Goal: Answer question/provide support: Share knowledge or assist other users

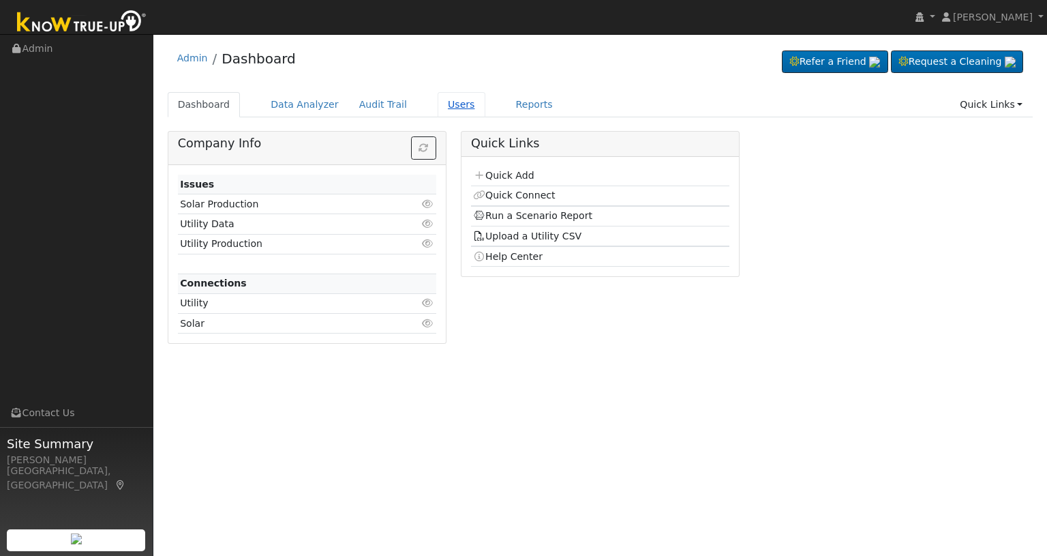
click at [443, 106] on link "Users" at bounding box center [462, 104] width 48 height 25
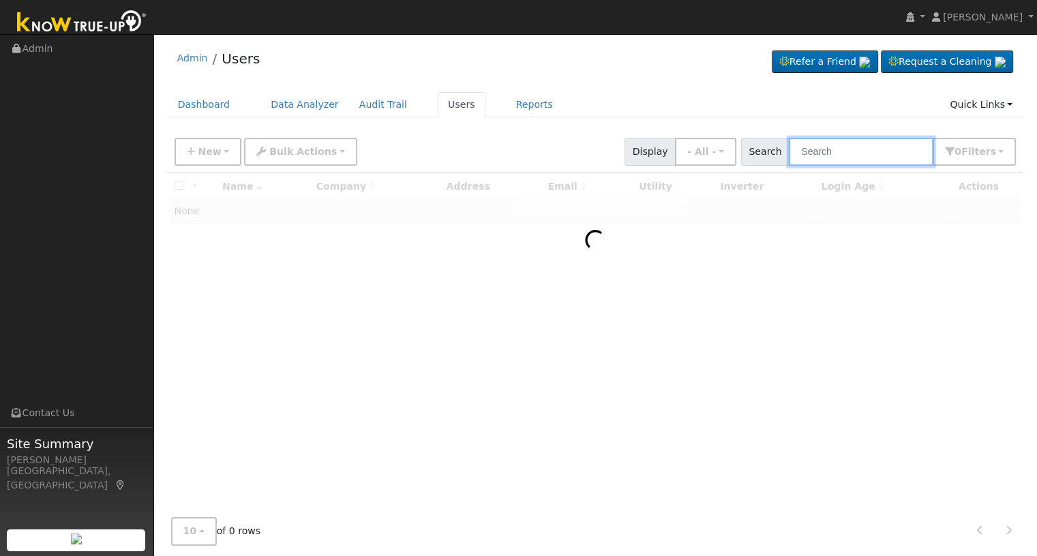
click at [829, 153] on input "text" at bounding box center [861, 152] width 145 height 28
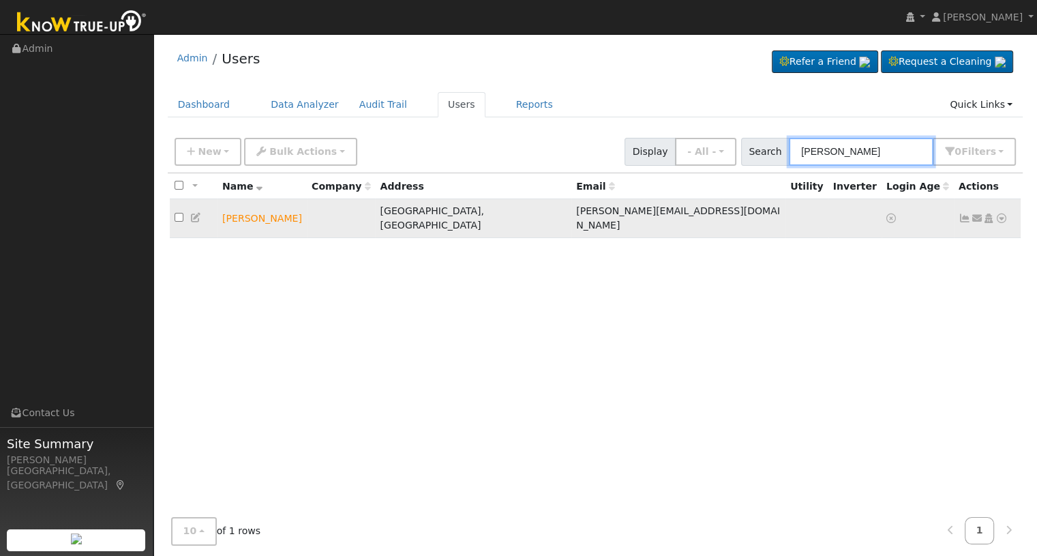
type input "jason whitmire"
click at [979, 213] on icon at bounding box center [977, 218] width 12 height 10
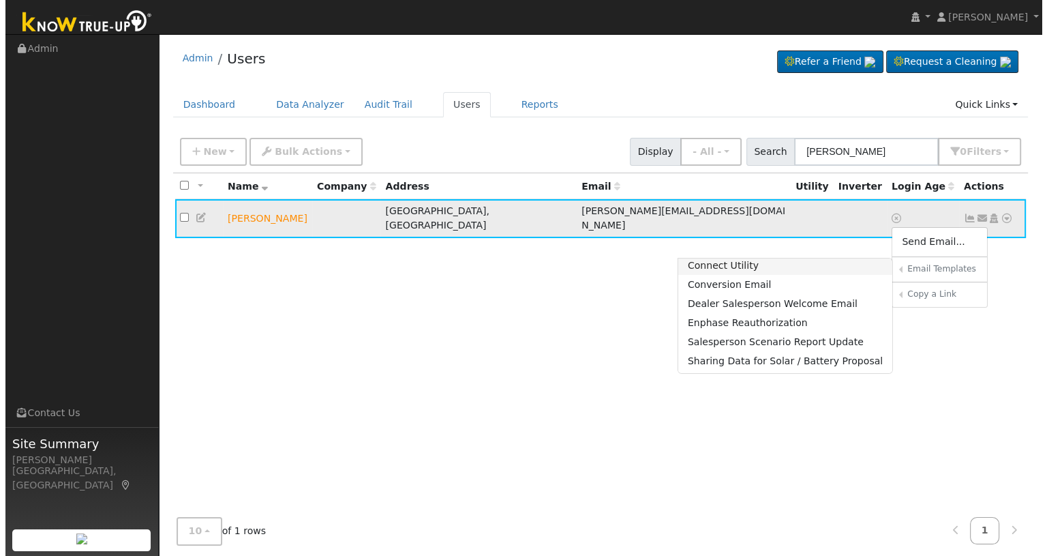
scroll to position [91, 0]
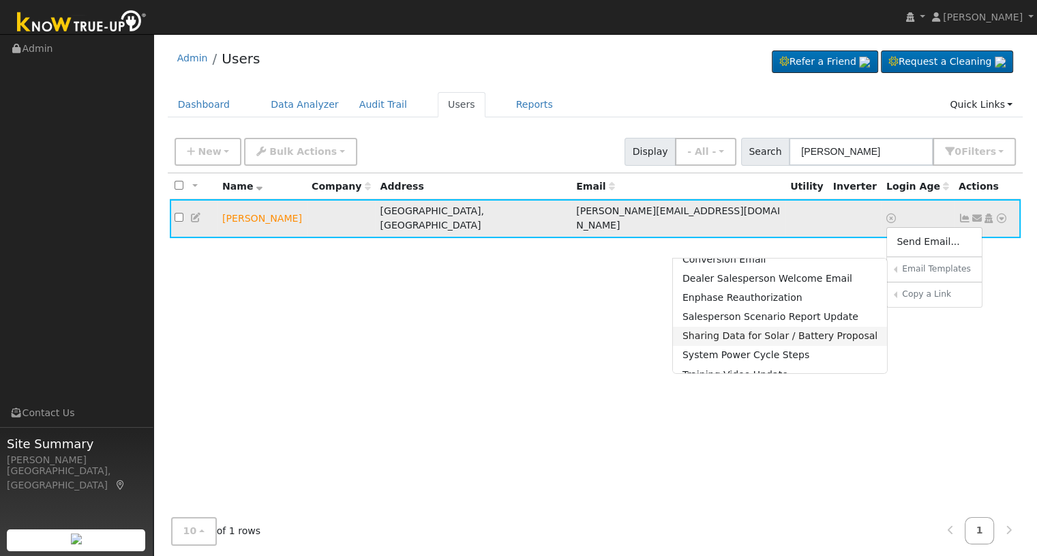
click at [748, 327] on link "Sharing Data for Solar / Battery Proposal" at bounding box center [780, 336] width 215 height 19
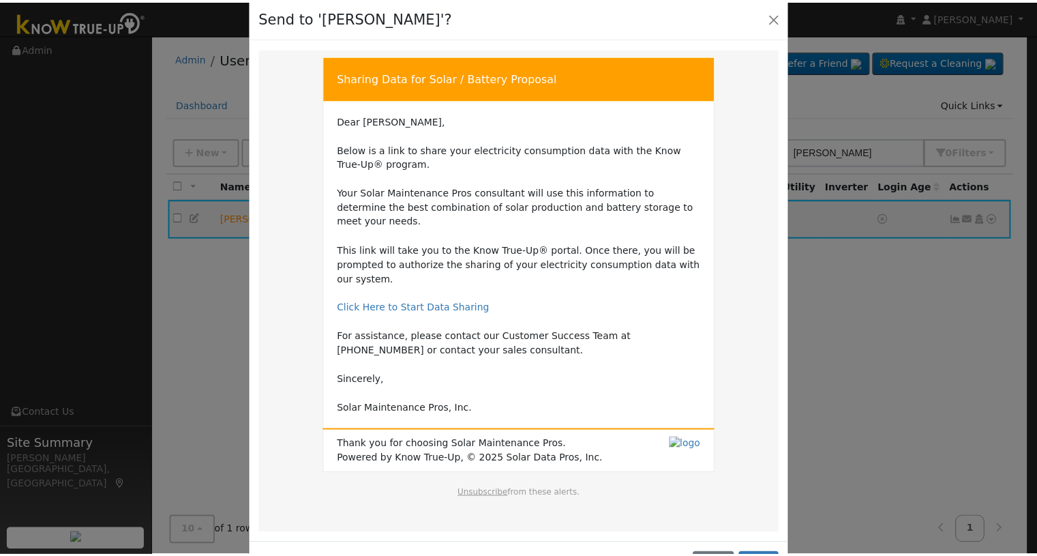
scroll to position [38, 0]
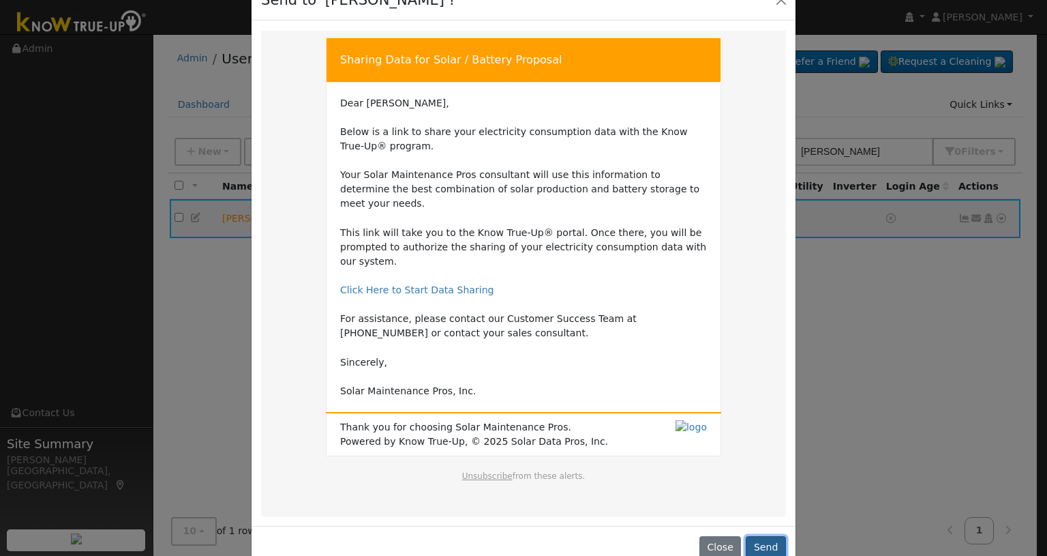
click at [764, 536] on button "Send" at bounding box center [766, 547] width 40 height 23
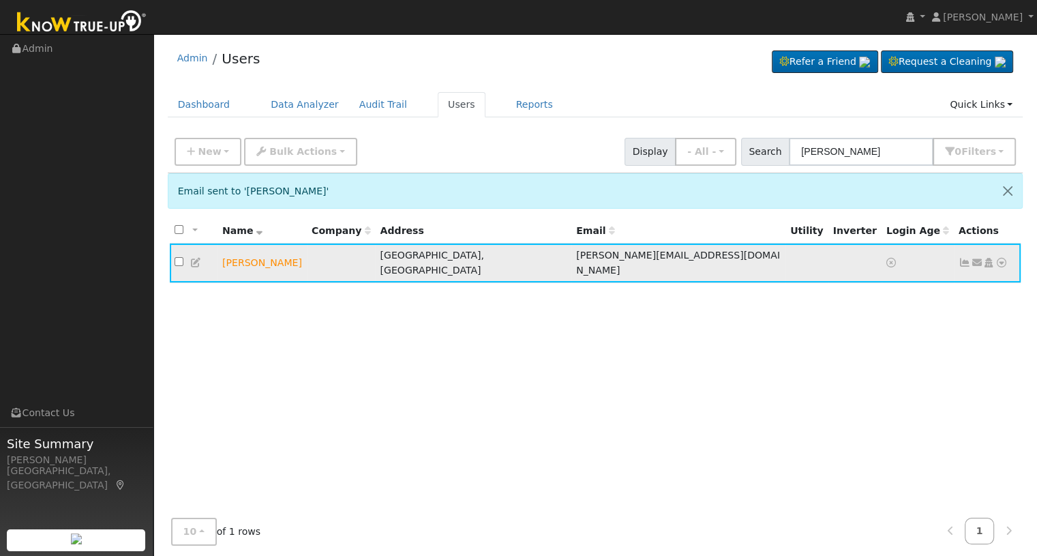
click at [1000, 258] on icon at bounding box center [1002, 263] width 12 height 10
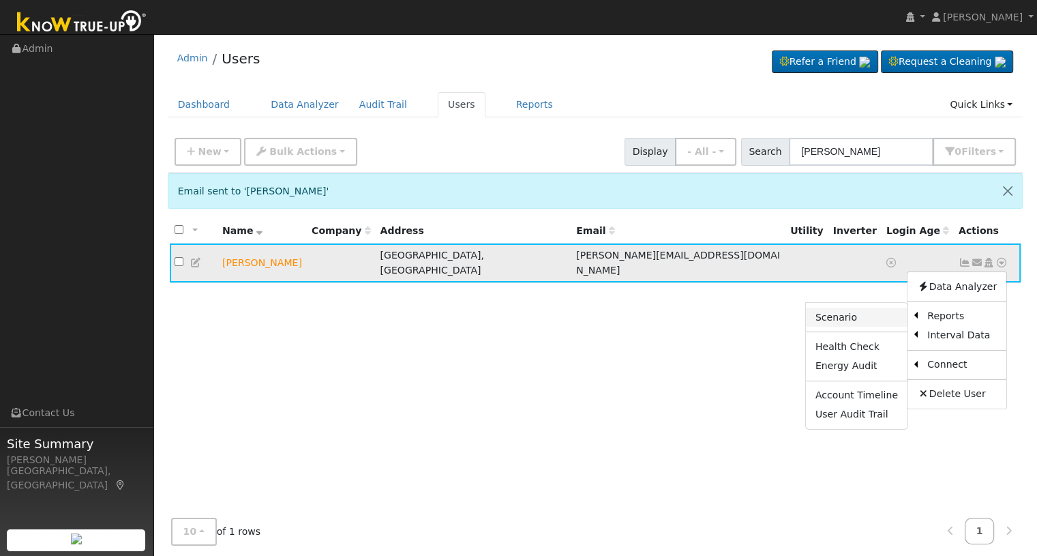
click at [857, 312] on link "Scenario" at bounding box center [857, 317] width 102 height 19
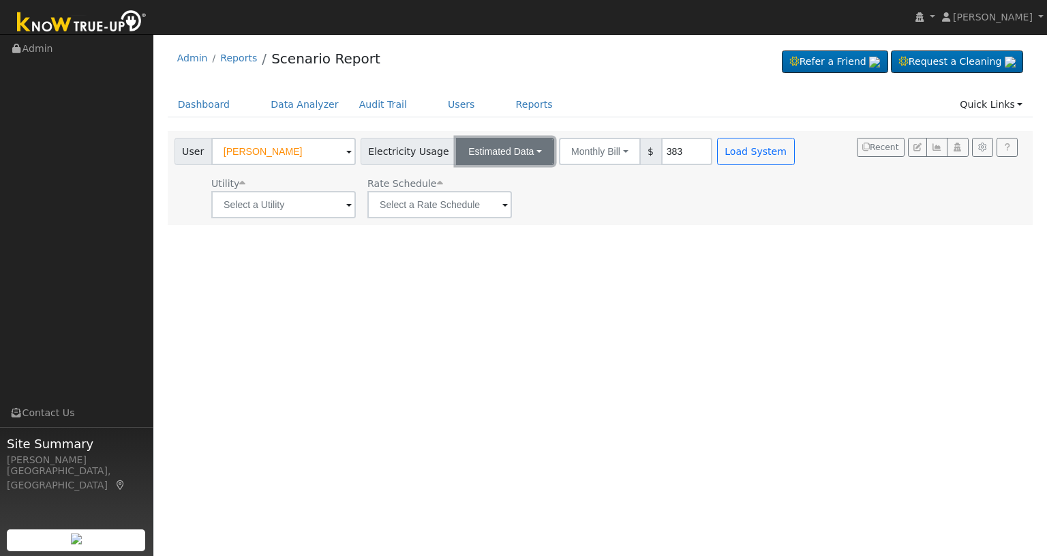
click at [505, 139] on button "Estimated Data" at bounding box center [505, 151] width 98 height 27
click at [496, 177] on link "Connected Data" at bounding box center [506, 181] width 97 height 19
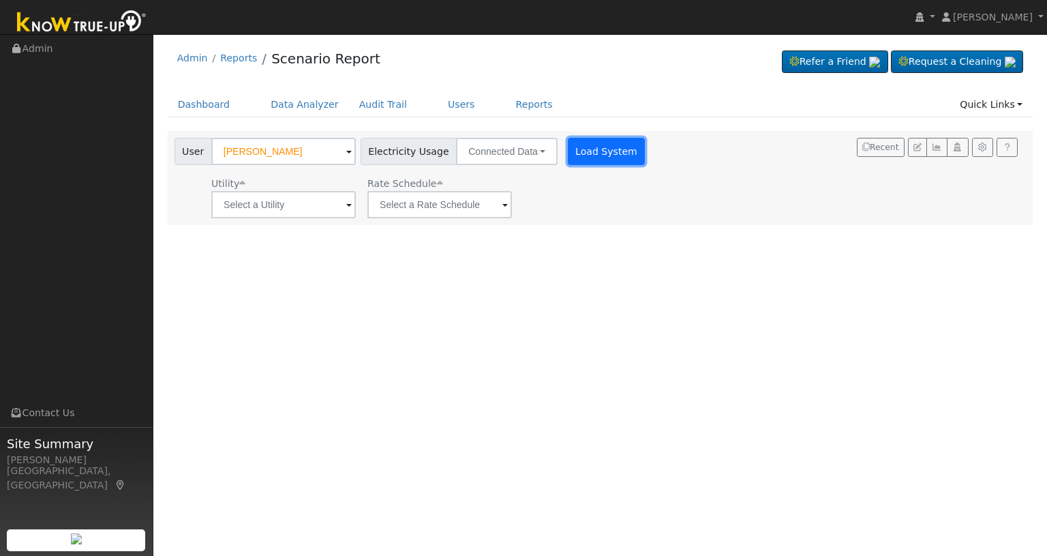
click at [608, 155] on button "Load System" at bounding box center [607, 151] width 78 height 27
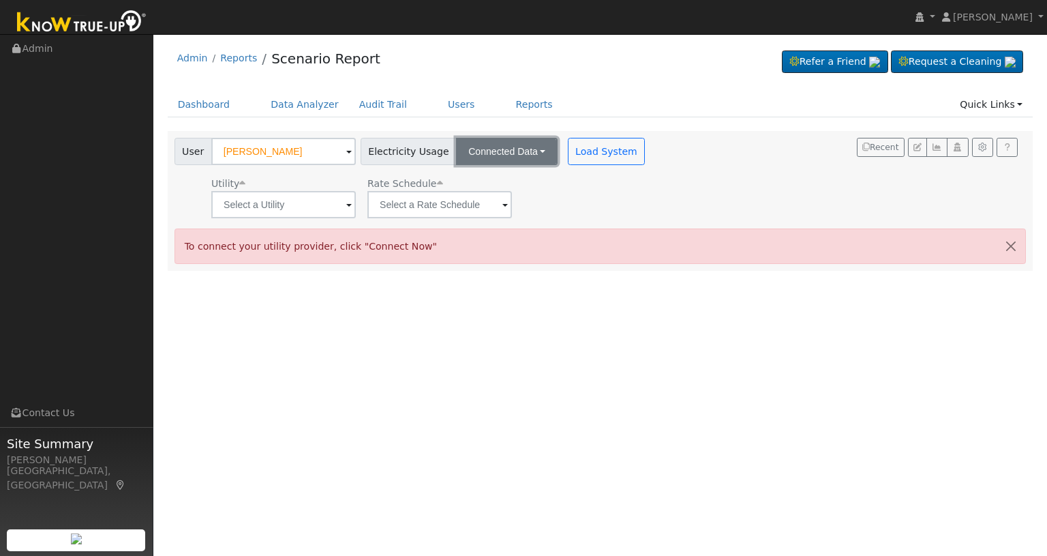
click at [488, 155] on button "Connected Data" at bounding box center [507, 151] width 102 height 27
click at [507, 204] on link "Estimated Data" at bounding box center [508, 201] width 97 height 19
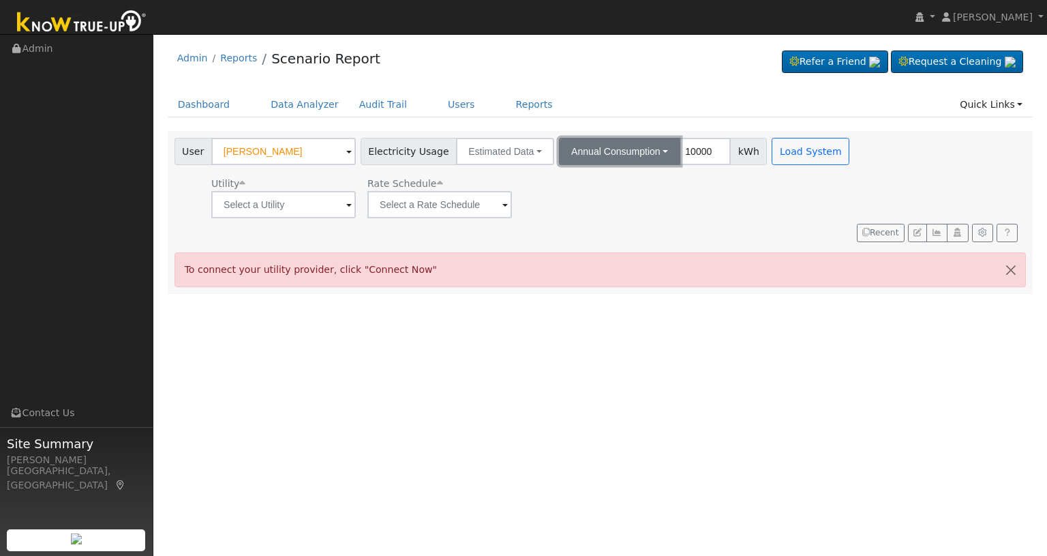
click at [650, 151] on button "Annual Consumption" at bounding box center [619, 151] width 121 height 27
click at [614, 194] on link "Monthly Bill" at bounding box center [622, 201] width 119 height 19
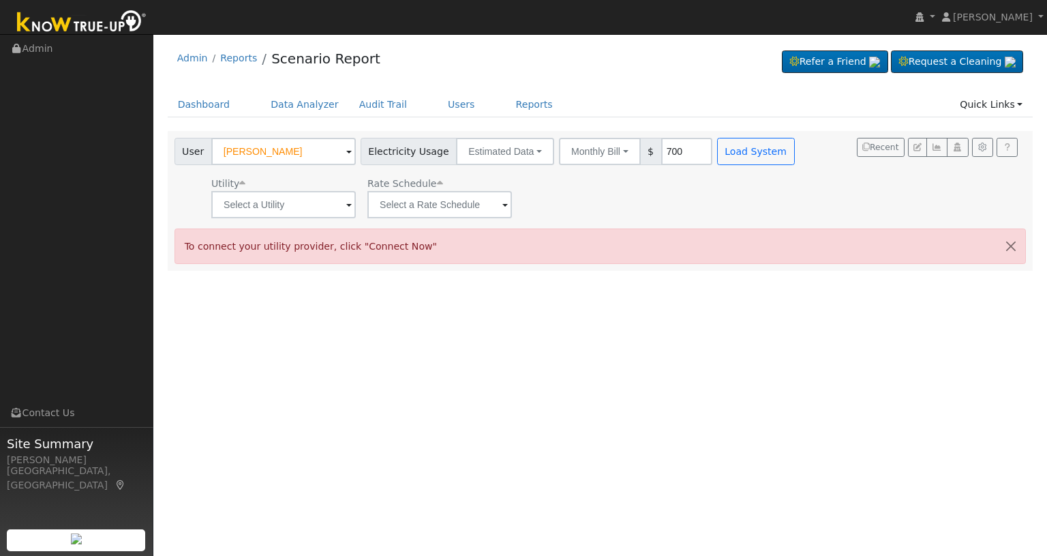
type input "700"
click at [286, 209] on input "text" at bounding box center [283, 204] width 145 height 27
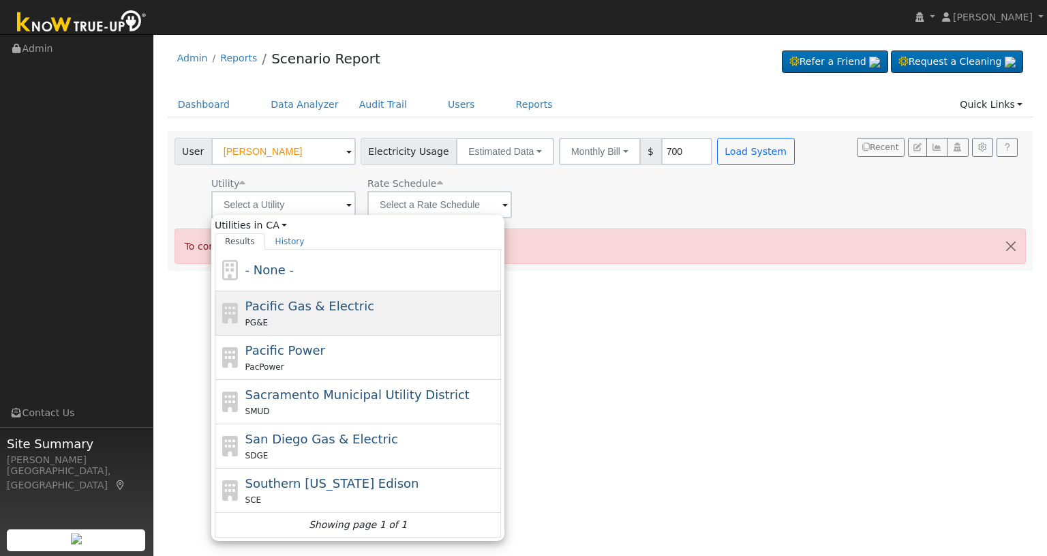
click at [308, 313] on div "Pacific Gas & Electric PG&E" at bounding box center [372, 313] width 253 height 33
type input "Pacific Gas & Electric"
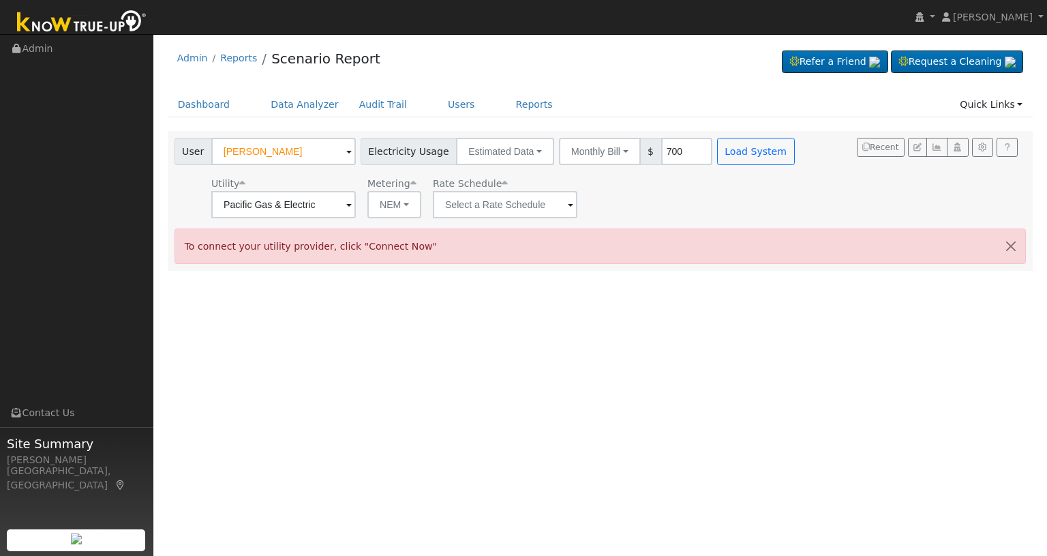
click at [569, 203] on span at bounding box center [570, 206] width 5 height 16
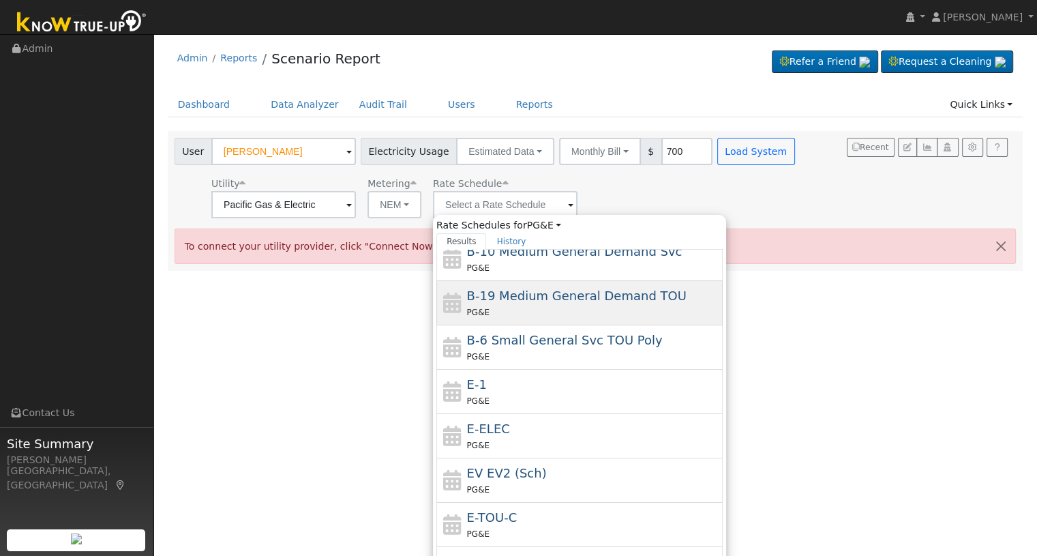
scroll to position [181, 0]
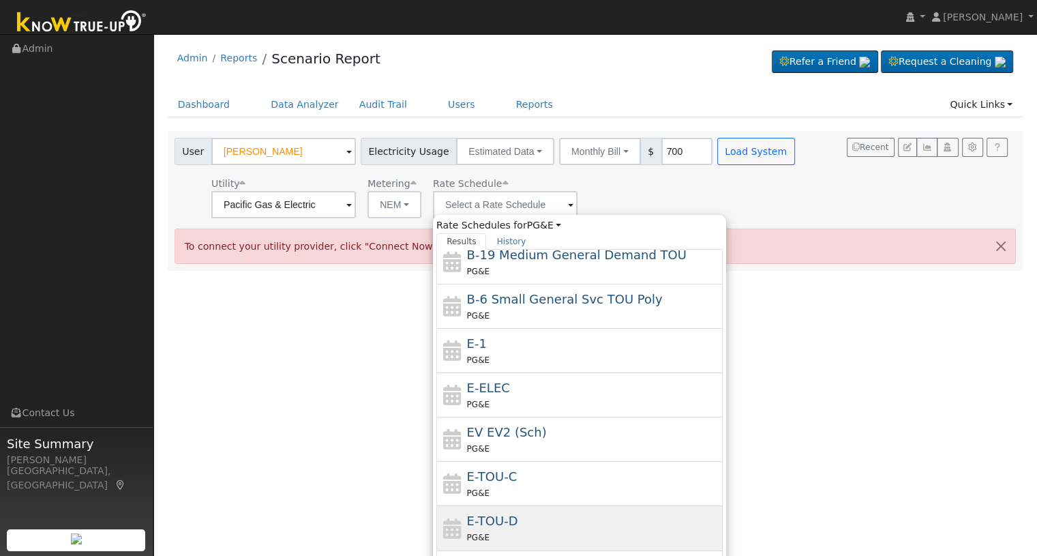
click at [499, 530] on div "PG&E" at bounding box center [593, 537] width 253 height 14
type input "E-TOU-D"
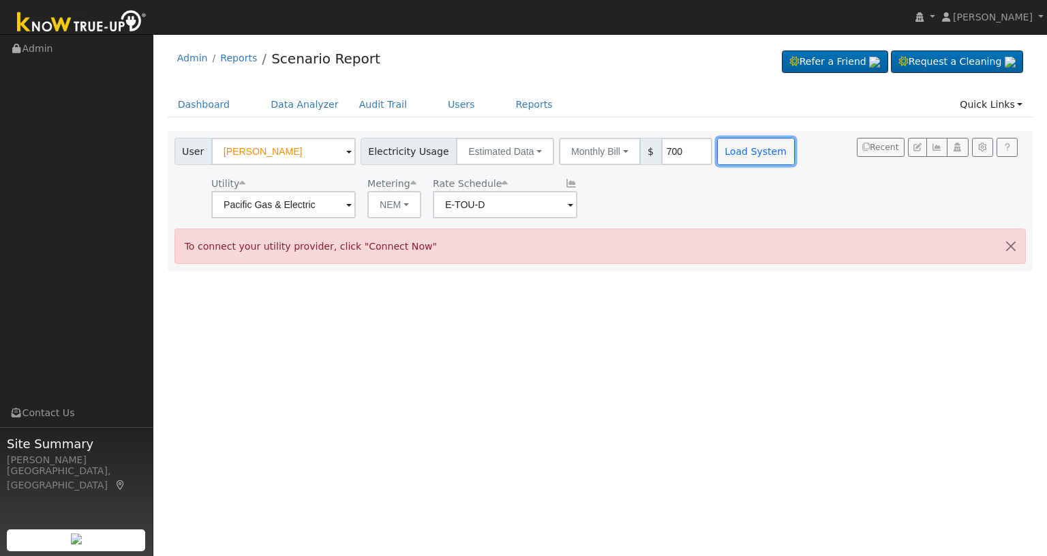
click at [754, 151] on button "Load System" at bounding box center [756, 151] width 78 height 27
